Goal: Task Accomplishment & Management: Use online tool/utility

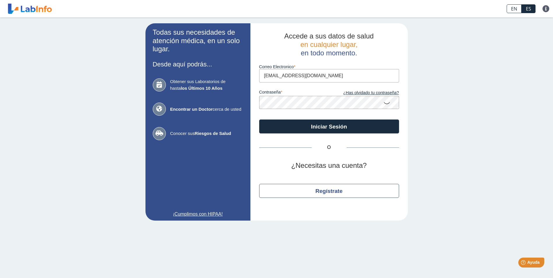
click at [309, 79] on input "[EMAIL_ADDRESS][DOMAIN_NAME]" at bounding box center [329, 75] width 140 height 13
type input "[EMAIL_ADDRESS][DOMAIN_NAME]"
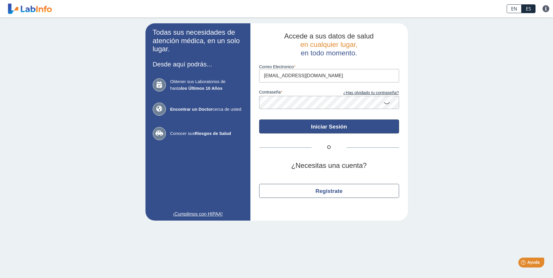
click at [318, 124] on button "Iniciar Sesión" at bounding box center [329, 127] width 140 height 14
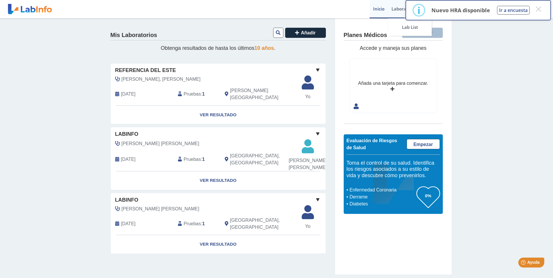
click at [396, 11] on link "Laboratorios" at bounding box center [405, 9] width 34 height 18
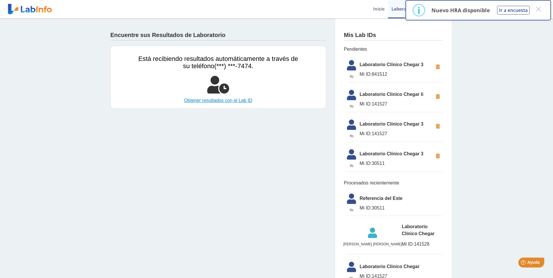
click at [223, 99] on link "Obtener resultados con el Lab ID" at bounding box center [218, 100] width 160 height 7
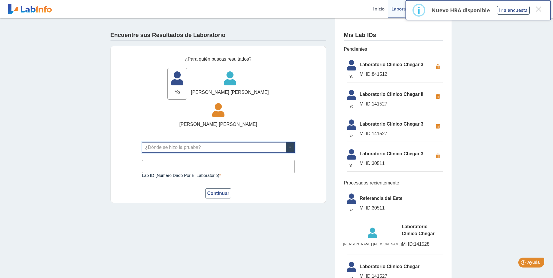
click at [288, 143] on span at bounding box center [290, 148] width 9 height 10
type input "chegar"
click at [175, 146] on span "Laboratorio Clínico Chegar 3" at bounding box center [166, 145] width 46 height 5
click at [222, 160] on input "Lab ID (número dado por el laboratorio)" at bounding box center [218, 166] width 153 height 13
type input "841512"
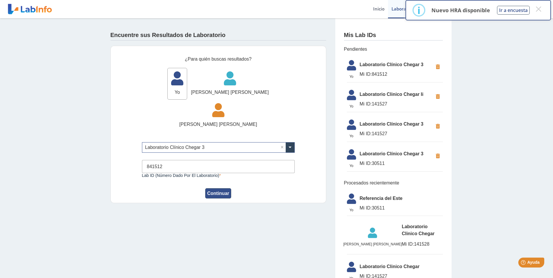
click at [218, 188] on button "Continuar" at bounding box center [218, 193] width 26 height 10
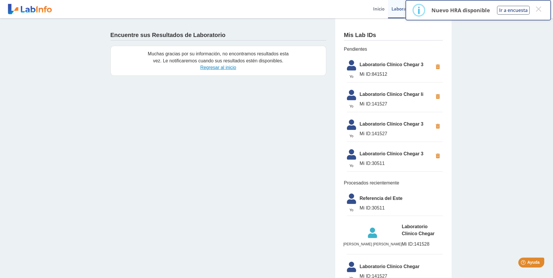
click at [215, 70] on link "Regresar al inicio" at bounding box center [218, 67] width 36 height 5
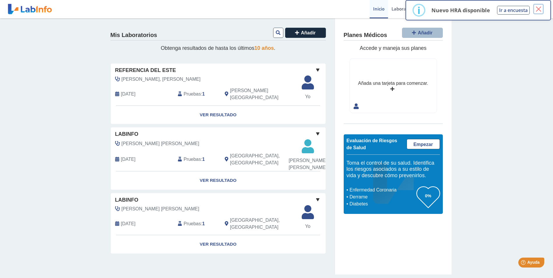
click at [539, 10] on button "×" at bounding box center [538, 9] width 10 height 10
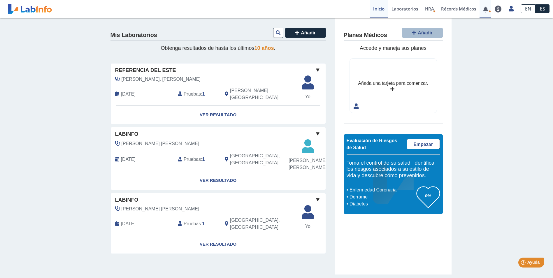
click at [484, 10] on link at bounding box center [486, 9] width 12 height 4
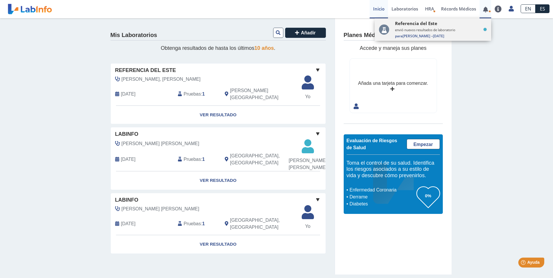
click at [435, 29] on small "envió nuevos resultados de laboratorio" at bounding box center [441, 30] width 92 height 4
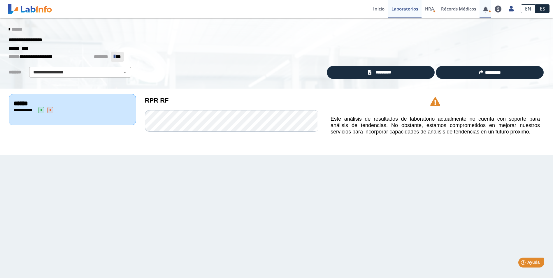
click at [486, 11] on link at bounding box center [486, 9] width 12 height 4
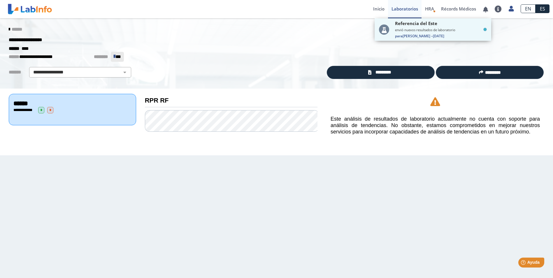
click at [406, 8] on link "Laboratorios" at bounding box center [405, 9] width 34 height 18
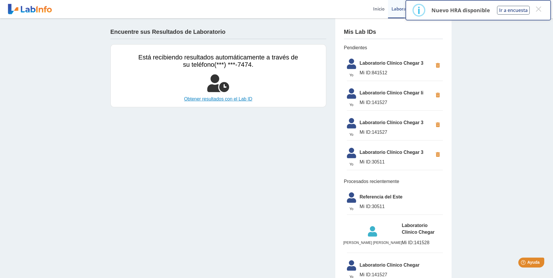
click at [226, 101] on link "Obtener resultados con el Lab ID" at bounding box center [218, 99] width 160 height 7
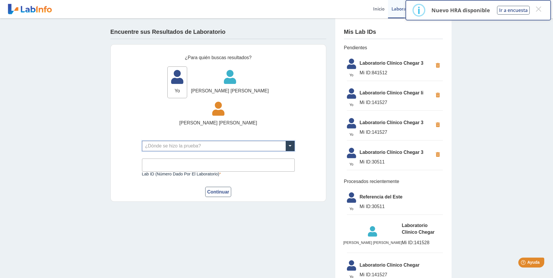
scroll to position [13, 0]
